Goal: Communication & Community: Answer question/provide support

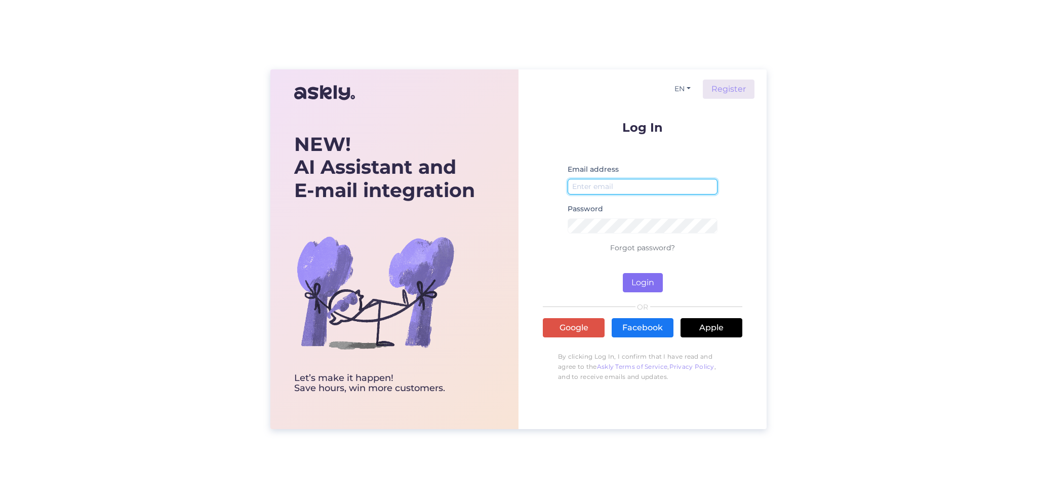
type input "[EMAIL_ADDRESS][DOMAIN_NAME]"
click at [644, 283] on button "Login" at bounding box center [643, 282] width 40 height 19
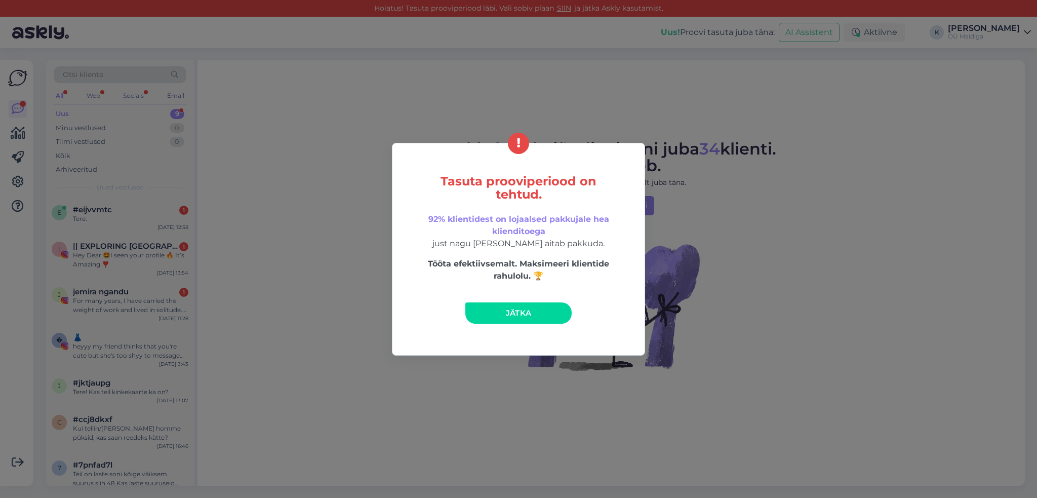
click at [519, 316] on span "Jätka" at bounding box center [519, 313] width 26 height 10
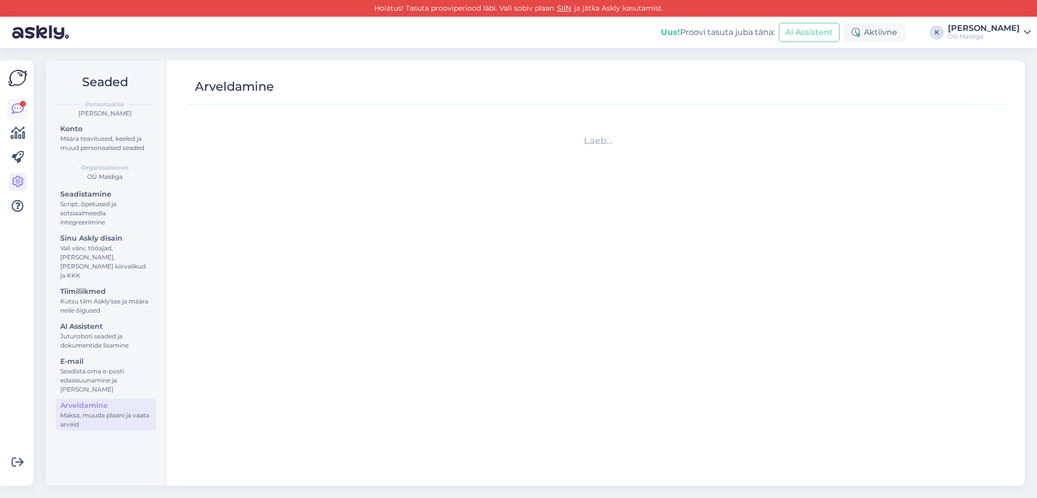
click at [21, 105] on div at bounding box center [23, 104] width 6 height 6
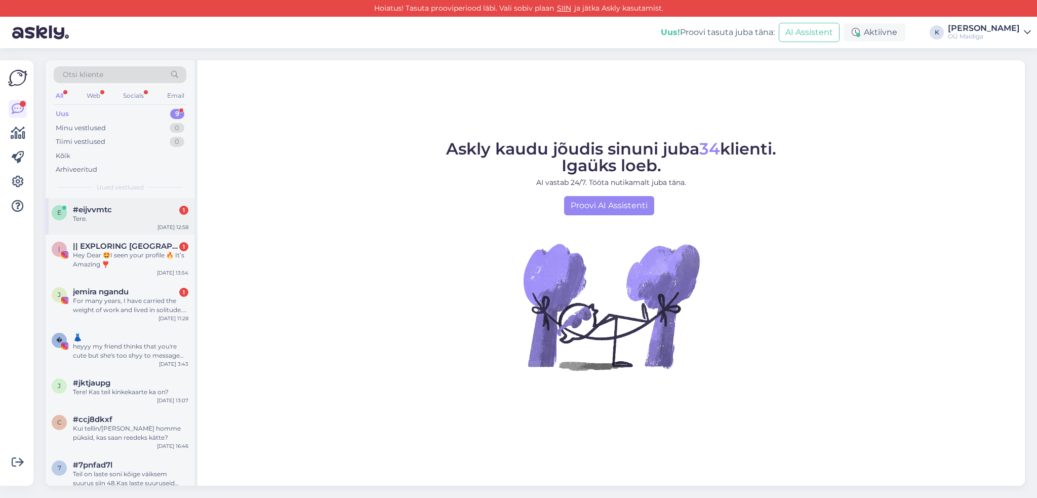
click at [111, 214] on div "Tere." at bounding box center [130, 218] width 115 height 9
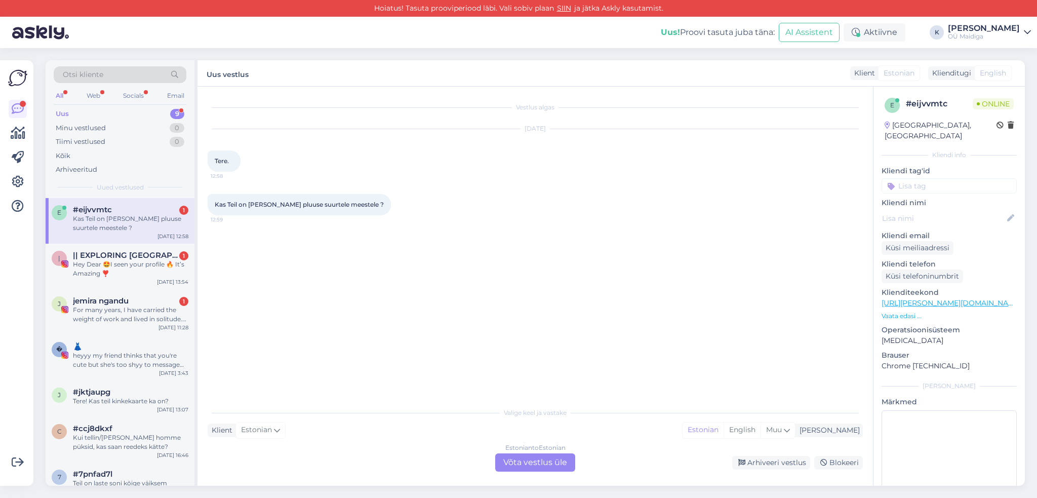
click at [545, 461] on div "Estonian to Estonian Võta vestlus üle" at bounding box center [535, 462] width 80 height 18
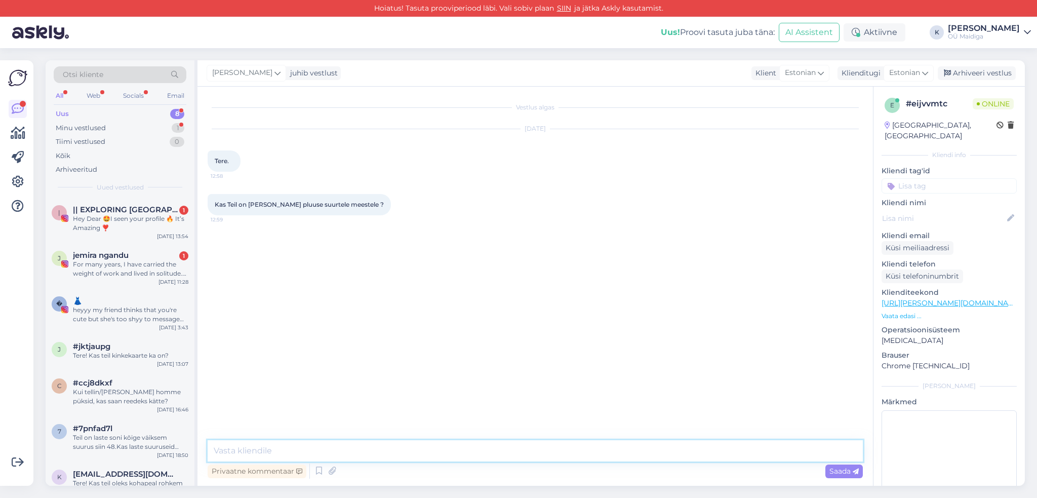
click at [458, 446] on textarea at bounding box center [535, 450] width 655 height 21
type textarea "Tere! Ikka peaks olema :) Mis suurust Teil [PERSON_NAME]?"
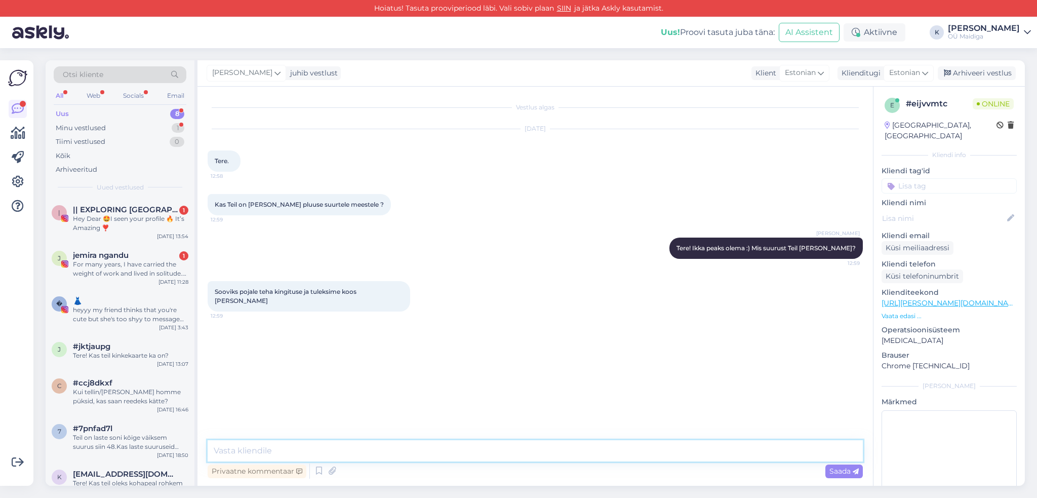
click at [397, 449] on textarea at bounding box center [535, 450] width 655 height 21
drag, startPoint x: 423, startPoint y: 450, endPoint x: 323, endPoint y: 443, distance: 99.9
click at [323, 443] on textarea "Triiksärkide suurused on [PERSON_NAME] suuruseni 56" at bounding box center [535, 450] width 655 height 21
click at [388, 438] on div "Vestlus algas [DATE] Tere. 12:58 Kas Teil on [PERSON_NAME] pluuse suurtele mees…" at bounding box center [534, 286] width 675 height 399
drag, startPoint x: 424, startPoint y: 451, endPoint x: 204, endPoint y: 442, distance: 220.9
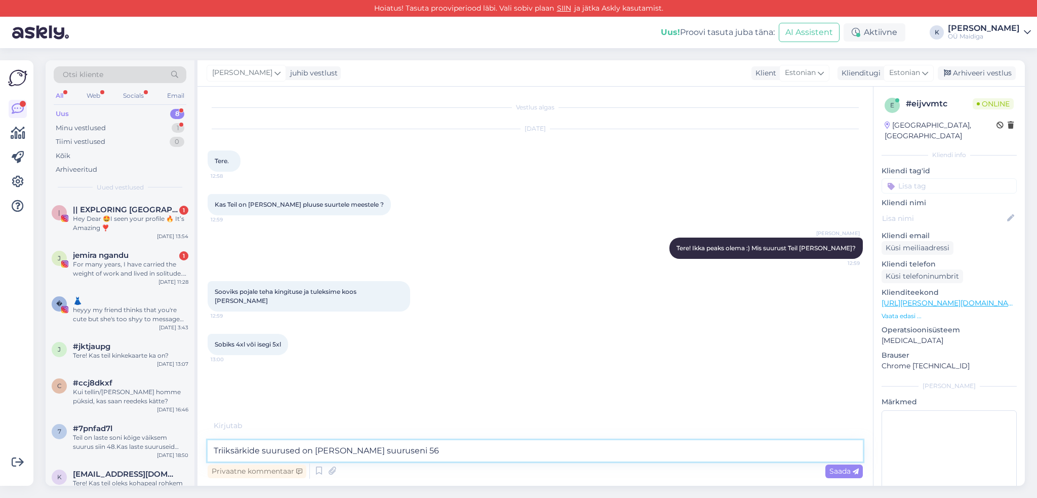
click at [204, 442] on div "Vestlus algas [DATE] Tere. 12:58 Kas Teil on [PERSON_NAME] pluuse suurtele mees…" at bounding box center [534, 286] width 675 height 399
click at [565, 449] on textarea "Jaa.. kõige suurem suurus, mida toodame esinduspoodi on 56. See vastab umbes 6 …" at bounding box center [535, 450] width 655 height 21
drag, startPoint x: 587, startPoint y: 448, endPoint x: 561, endPoint y: 450, distance: 26.4
click at [561, 450] on textarea "Jaa.. kõige suurem suurus, mida toodame esinduspoodi on 56. See vastab umbes 6 …" at bounding box center [535, 450] width 655 height 21
click at [550, 449] on textarea "Jaa.. kõige suurem suurus, mida toodame esinduspoodi on 56. See vastab umbes 6 …" at bounding box center [535, 450] width 655 height 21
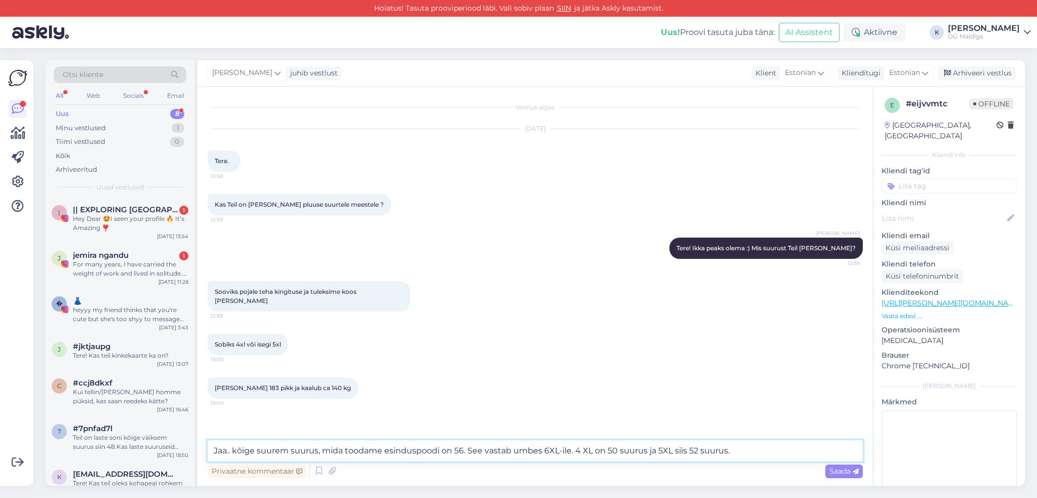
click at [580, 450] on textarea "Jaa.. kõige suurem suurus, mida toodame esinduspoodi on 56. See vastab umbes 6X…" at bounding box center [535, 450] width 655 height 21
click at [732, 450] on textarea "Jaa.. kõige suurem suurus, mida toodame esinduspoodi on 56. See vastab umbes 6X…" at bounding box center [535, 450] width 655 height 21
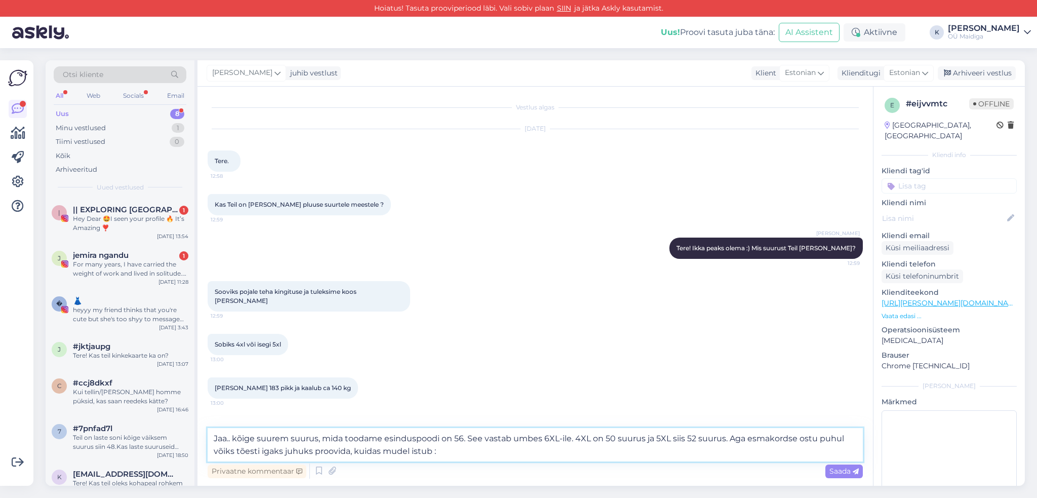
type textarea "Jaa.. kõige suurem suurus, mida toodame esinduspoodi on 56. See vastab umbes 6X…"
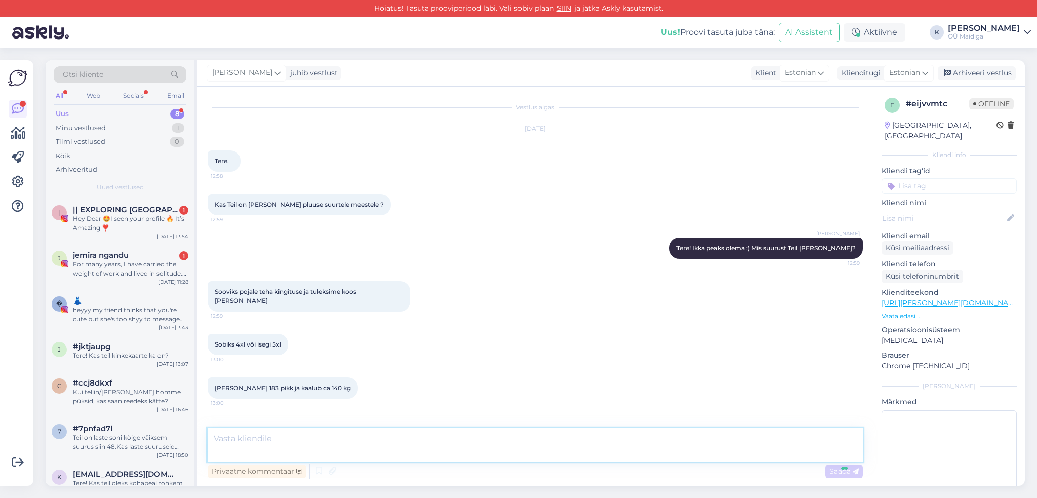
scroll to position [40, 0]
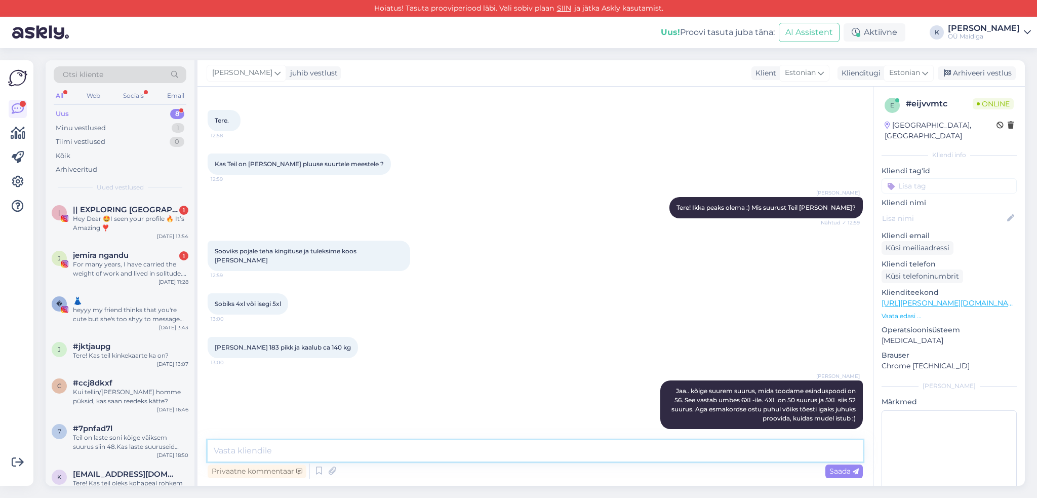
click at [535, 455] on textarea at bounding box center [535, 450] width 655 height 21
type textarea "K"
type textarea "[PERSON_NAME] suurus on [PERSON_NAME], siis on ka hea valikuga tutvuda :)"
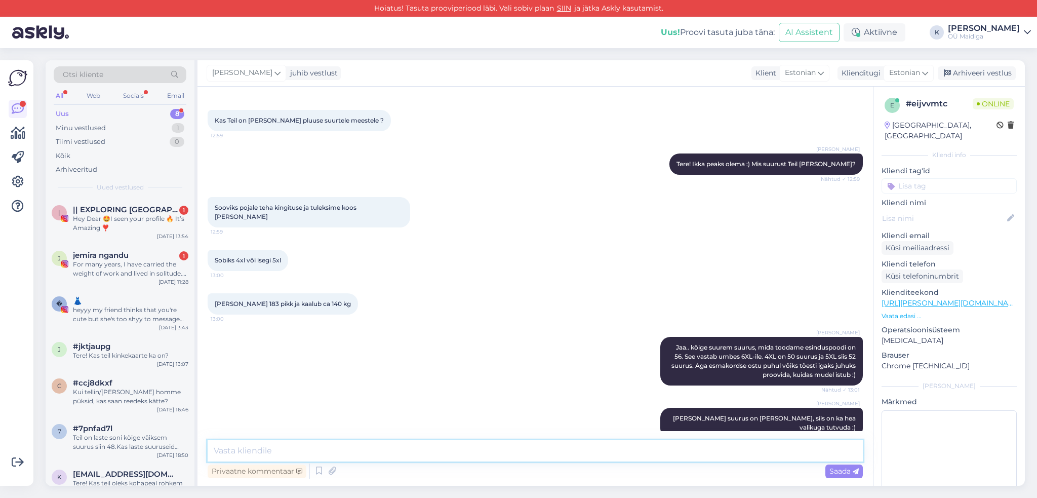
scroll to position [137, 0]
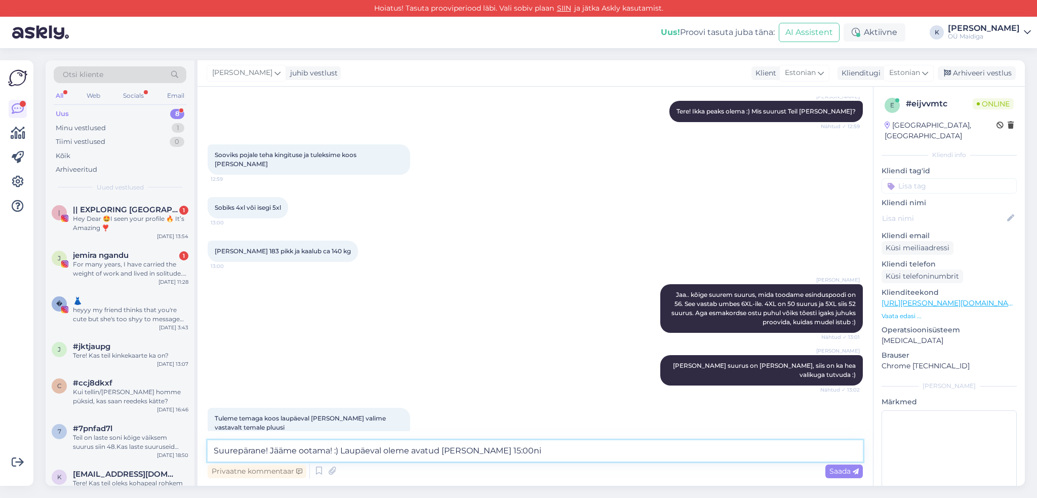
type textarea "Suurepärane! Jääme ootama! :) Laupäeval oleme avatud [PERSON_NAME] 15:00ni."
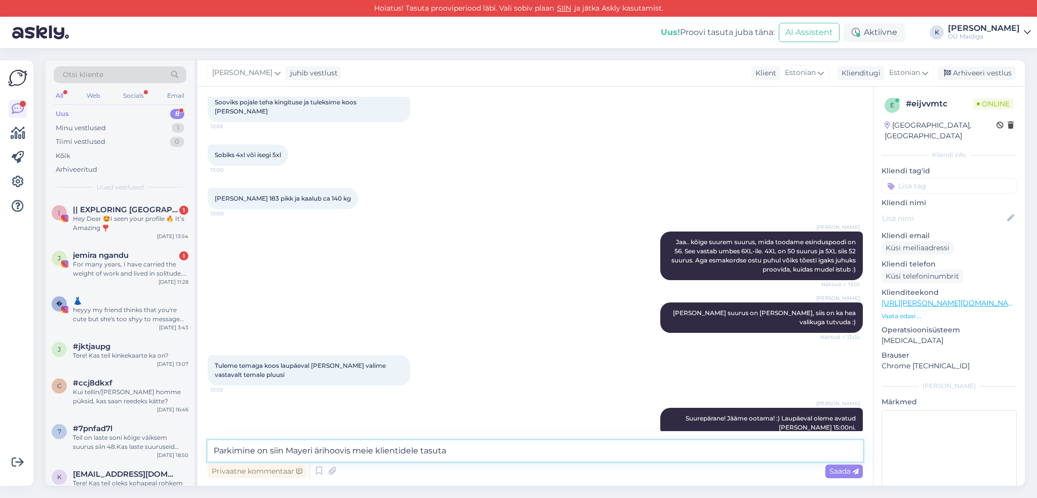
type textarea "Parkimine on siin Mayeri ärihoovis meie klientidele tasuta."
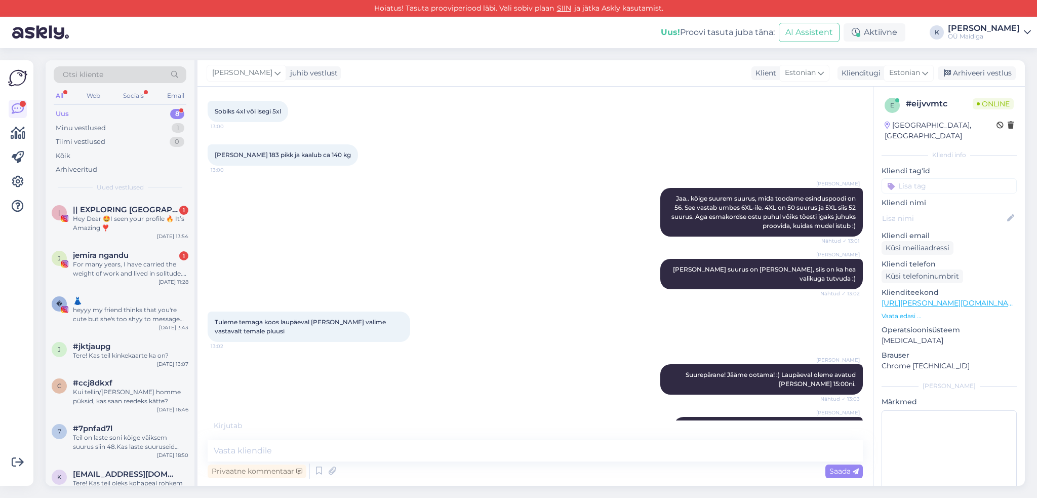
click at [495, 353] on div "[PERSON_NAME]! Jääme ootama! :) Laupäeval oleme avatud [PERSON_NAME] 15:00ni. N…" at bounding box center [535, 379] width 655 height 53
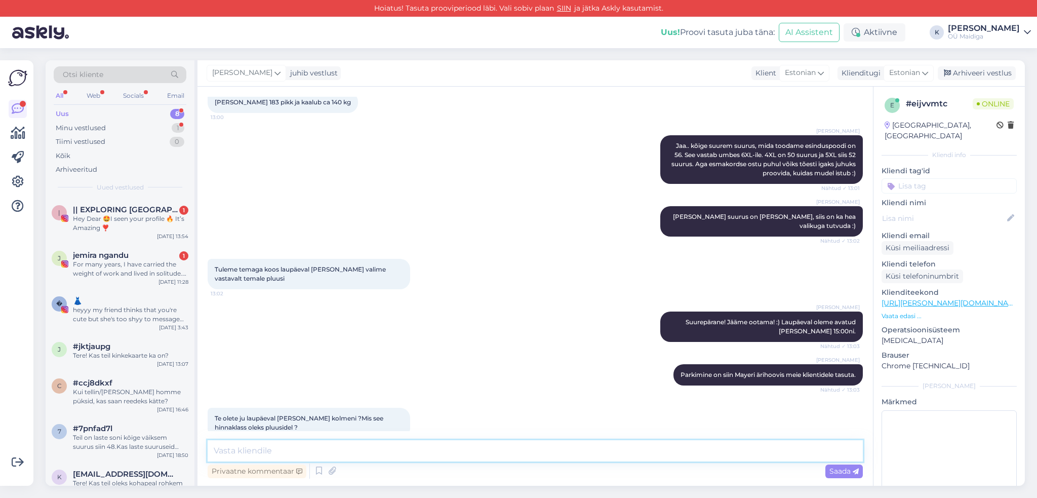
click at [402, 453] on textarea at bounding box center [535, 450] width 655 height 21
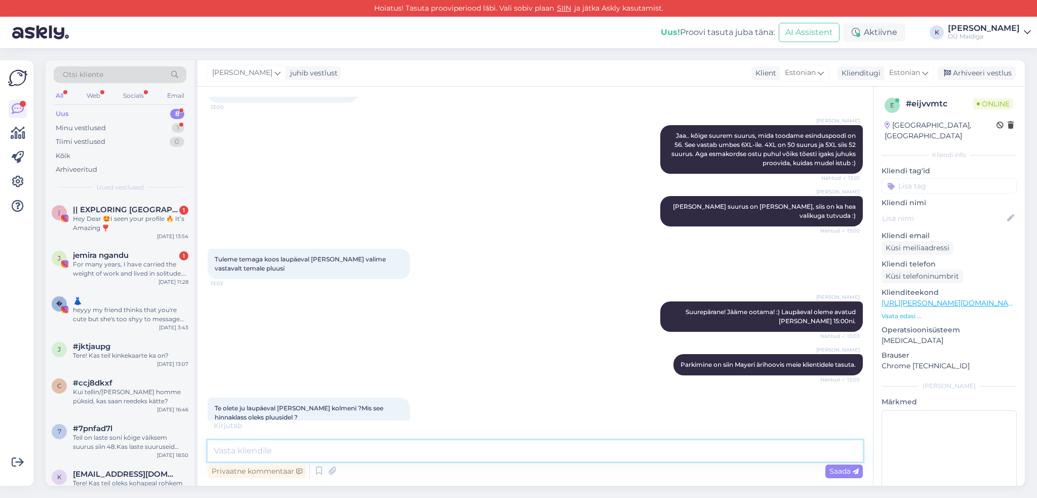
click at [402, 453] on textarea at bounding box center [535, 450] width 655 height 21
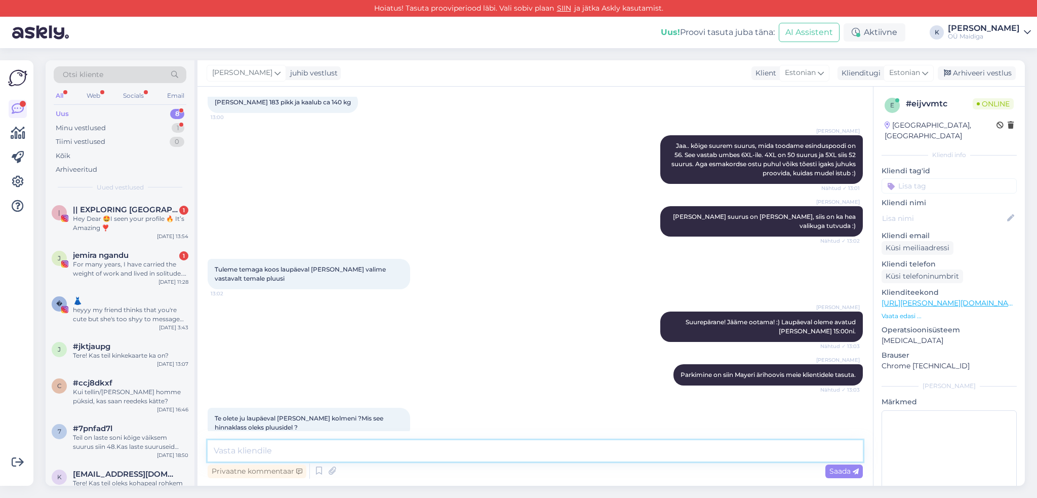
click at [402, 453] on textarea at bounding box center [535, 450] width 655 height 21
click at [457, 453] on textarea at bounding box center [535, 450] width 655 height 21
paste textarea "[URL][PERSON_NAME][DOMAIN_NAME]"
type textarea "[URL][PERSON_NAME][DOMAIN_NAME]"
drag, startPoint x: 702, startPoint y: 455, endPoint x: 200, endPoint y: 452, distance: 501.2
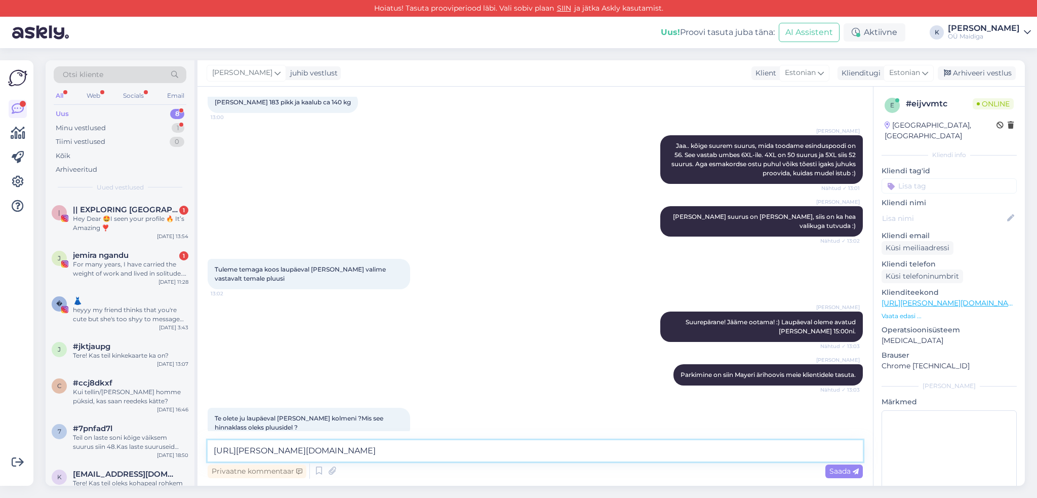
click at [200, 452] on div "Vestlus algas [DATE] Tere. 12:58 Kas Teil on [PERSON_NAME] pluuse suurtele mees…" at bounding box center [534, 286] width 675 height 399
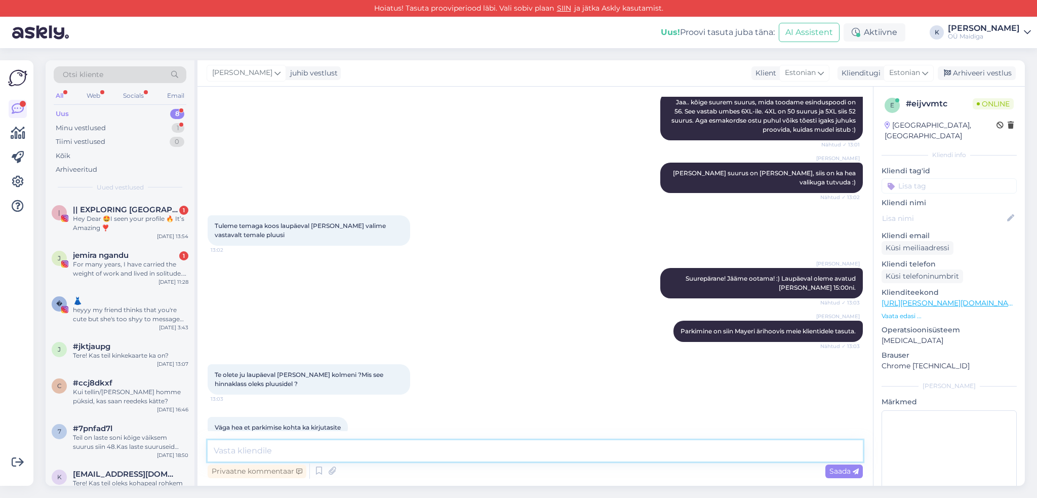
click at [341, 445] on textarea at bounding box center [535, 450] width 655 height 21
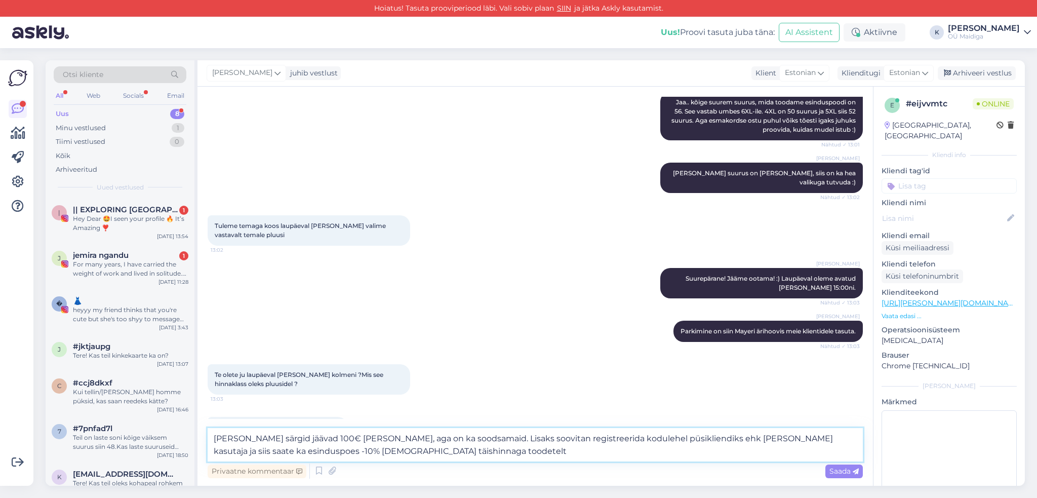
type textarea "[PERSON_NAME] särgid jäävad 100€ [PERSON_NAME], aga on ka soodsamaid. Lisaks so…"
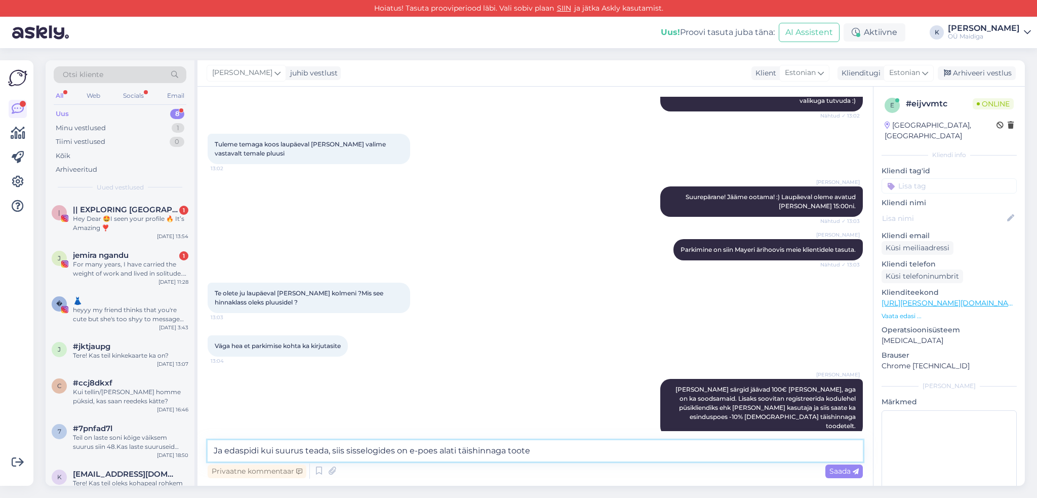
scroll to position [400, 0]
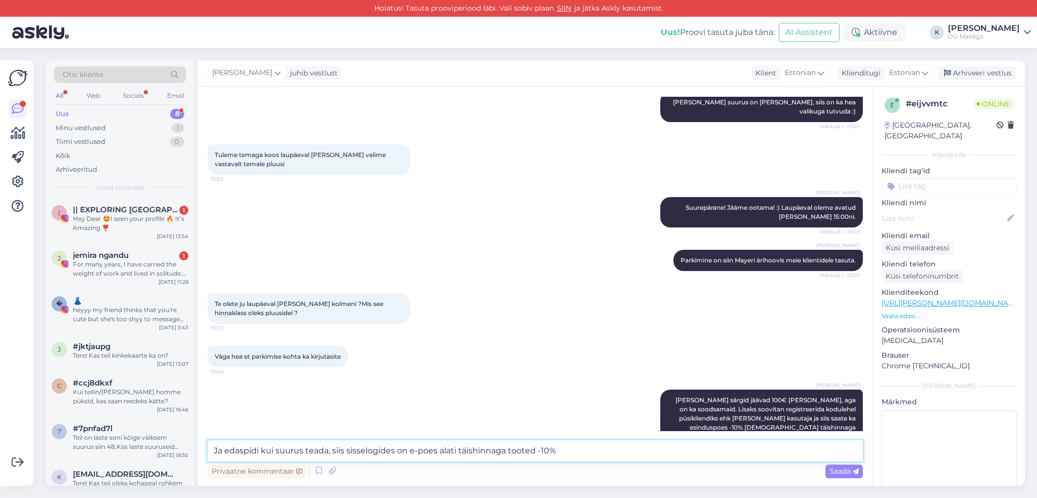
type textarea "Ja edaspidi kui suurus teada, siis sisselogides on e-poes alati täishinnaga too…"
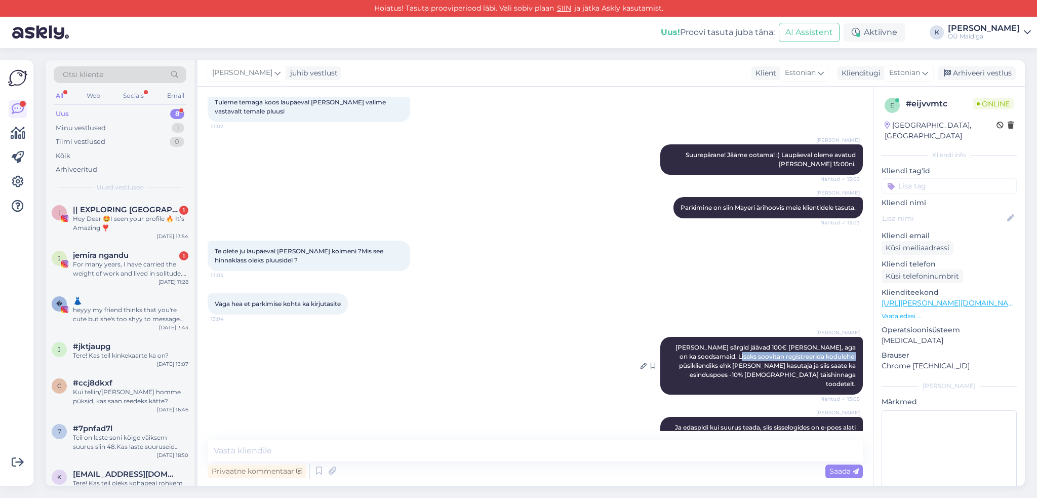
drag, startPoint x: 708, startPoint y: 336, endPoint x: 827, endPoint y: 337, distance: 119.5
click at [822, 343] on span "[PERSON_NAME] särgid jäävad 100€ [PERSON_NAME], aga on ka soodsamaid. Lisaks so…" at bounding box center [766, 365] width 182 height 44
click at [827, 343] on span "[PERSON_NAME] särgid jäävad 100€ [PERSON_NAME], aga on ka soodsamaid. Lisaks so…" at bounding box center [766, 365] width 182 height 44
click at [307, 445] on textarea at bounding box center [535, 450] width 655 height 21
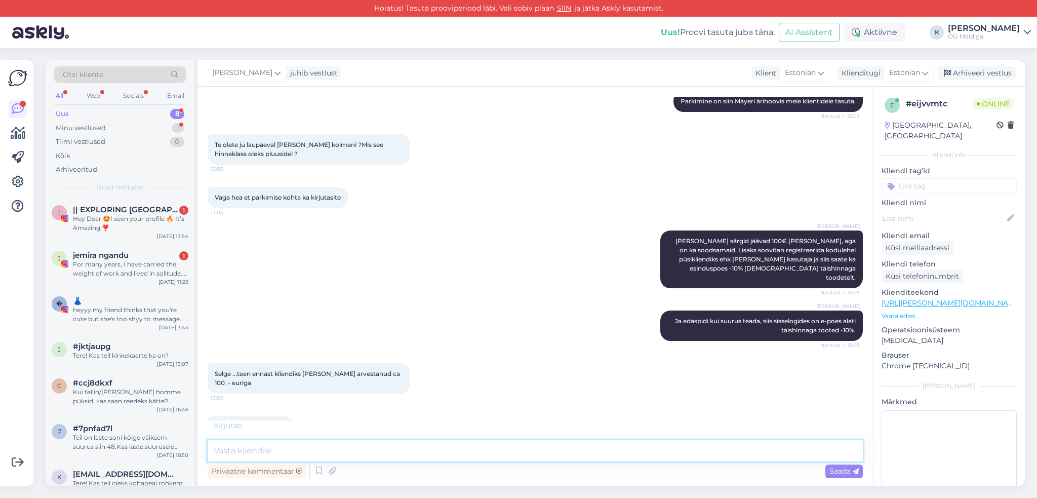
scroll to position [549, 0]
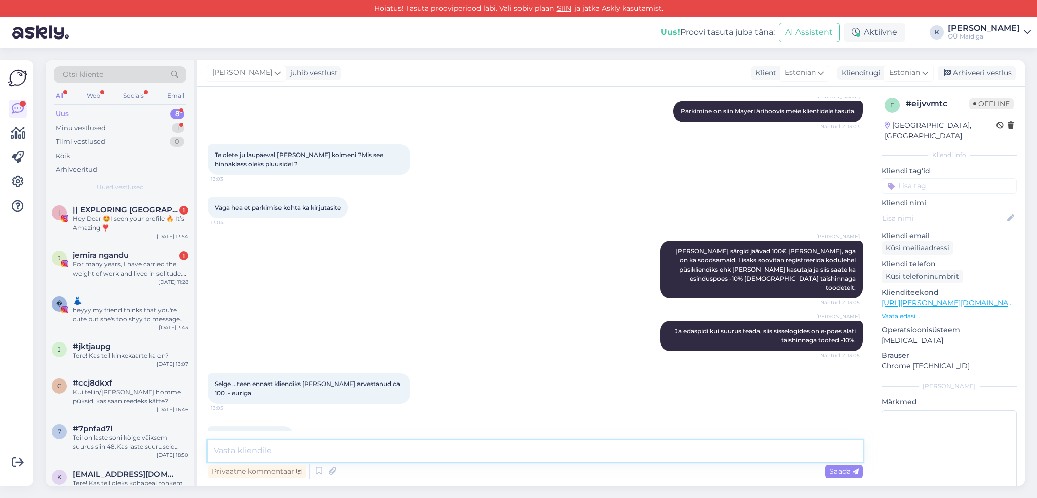
click at [239, 449] on textarea at bounding box center [535, 450] width 655 height 21
click at [384, 449] on textarea at bounding box center [535, 450] width 655 height 21
type textarea "[PERSON_NAME], [PERSON_NAME], et leiate sobiva suuruse [PERSON_NAME] :)"
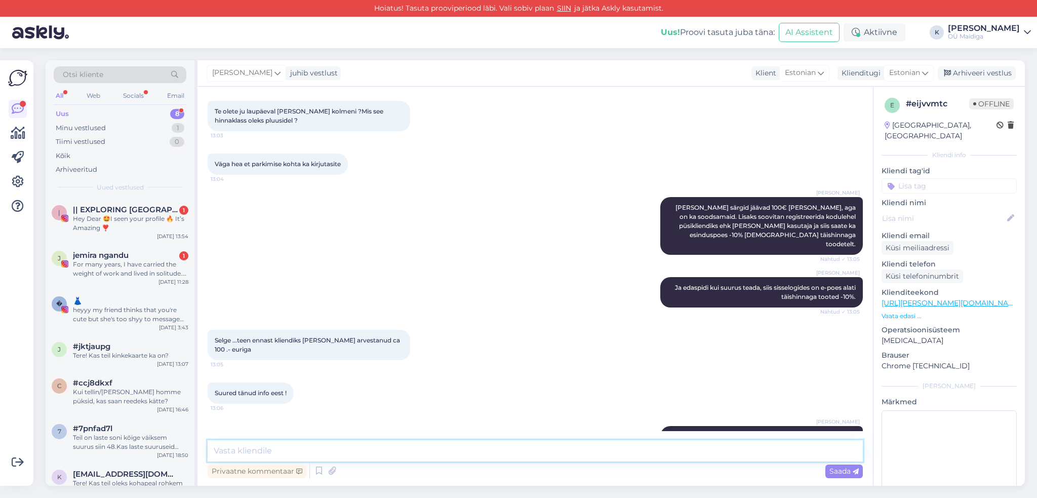
scroll to position [592, 0]
click at [99, 130] on div "Minu vestlused" at bounding box center [81, 128] width 50 height 10
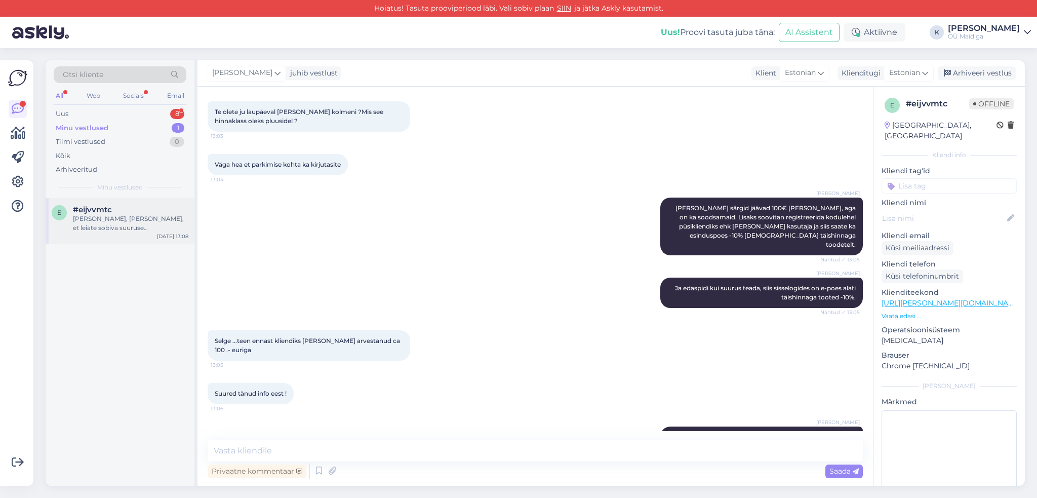
click at [166, 221] on div "[PERSON_NAME], [PERSON_NAME], et leiate sobiva suuruse [PERSON_NAME] :)" at bounding box center [130, 223] width 115 height 18
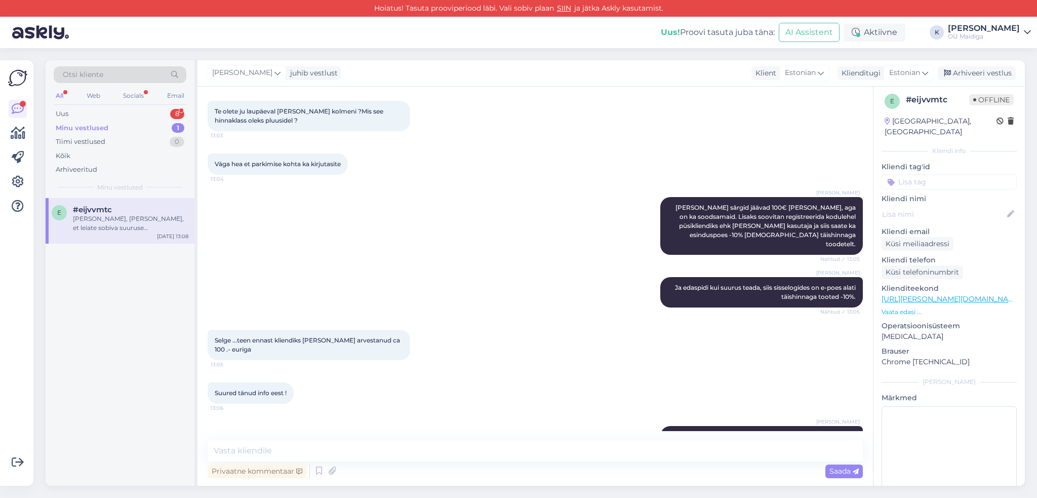
scroll to position [0, 0]
click at [905, 34] on div "Aktiivne" at bounding box center [874, 32] width 62 height 18
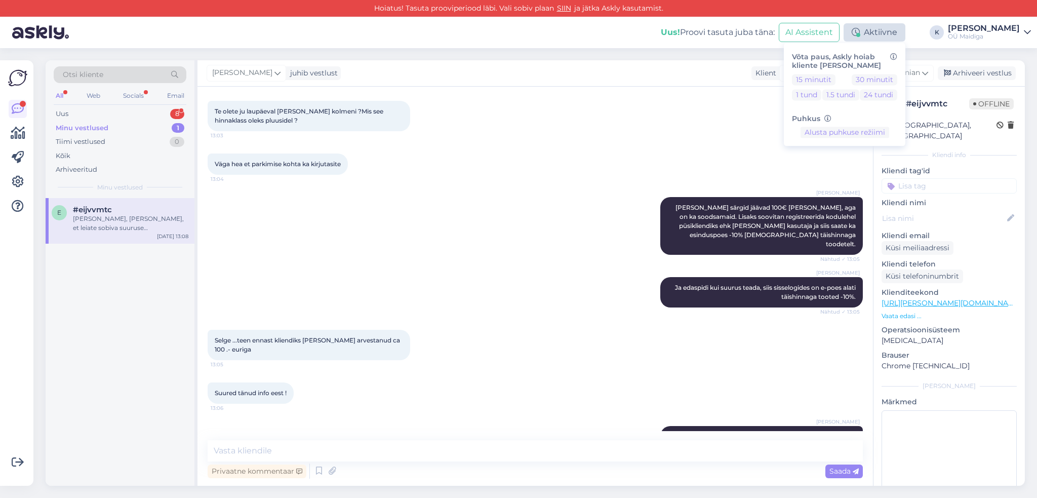
click at [905, 34] on div "Aktiivne" at bounding box center [874, 32] width 62 height 18
drag, startPoint x: 130, startPoint y: 216, endPoint x: 112, endPoint y: 224, distance: 19.3
click at [112, 224] on div "[PERSON_NAME], [PERSON_NAME], et leiate sobiva suuruse [PERSON_NAME] :)" at bounding box center [130, 223] width 115 height 18
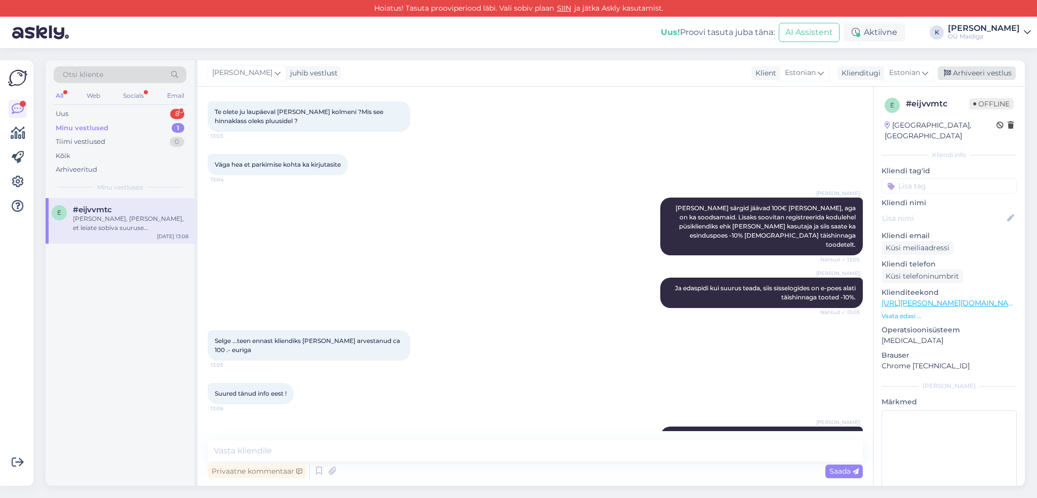
click at [950, 72] on icon at bounding box center [947, 73] width 7 height 7
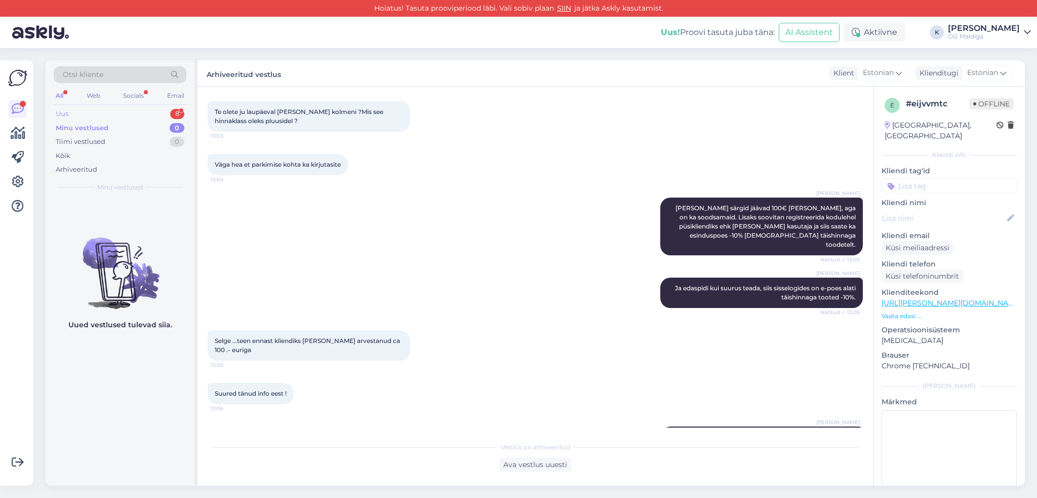
click at [105, 114] on div "Uus 8" at bounding box center [120, 114] width 133 height 14
